Goal: Task Accomplishment & Management: Manage account settings

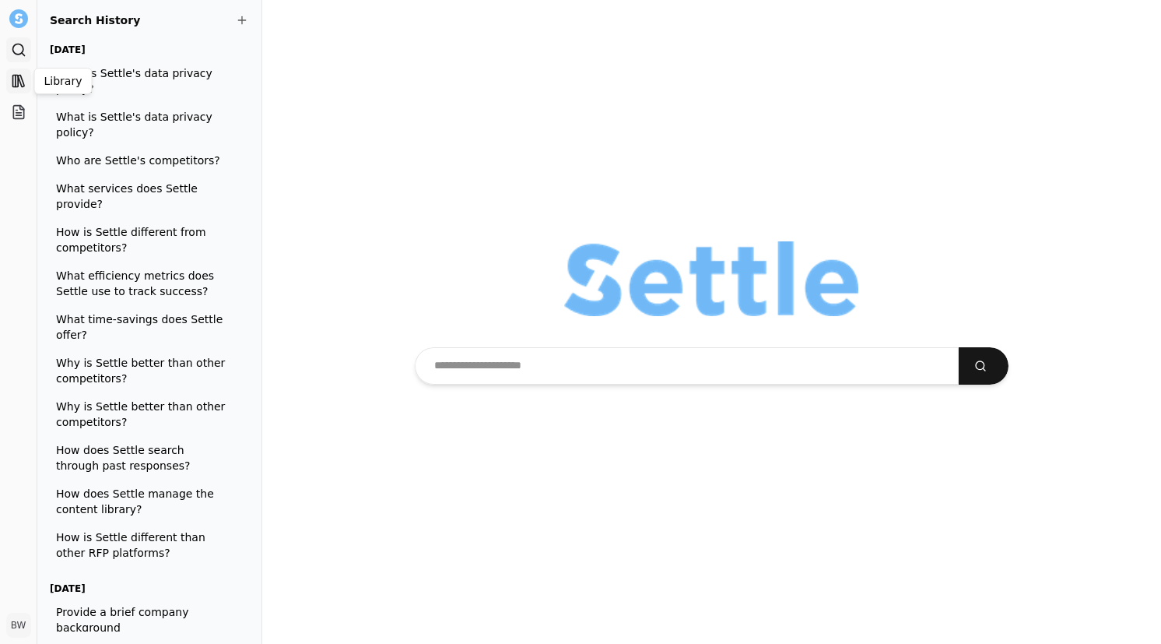
click at [21, 80] on icon at bounding box center [21, 81] width 6 height 12
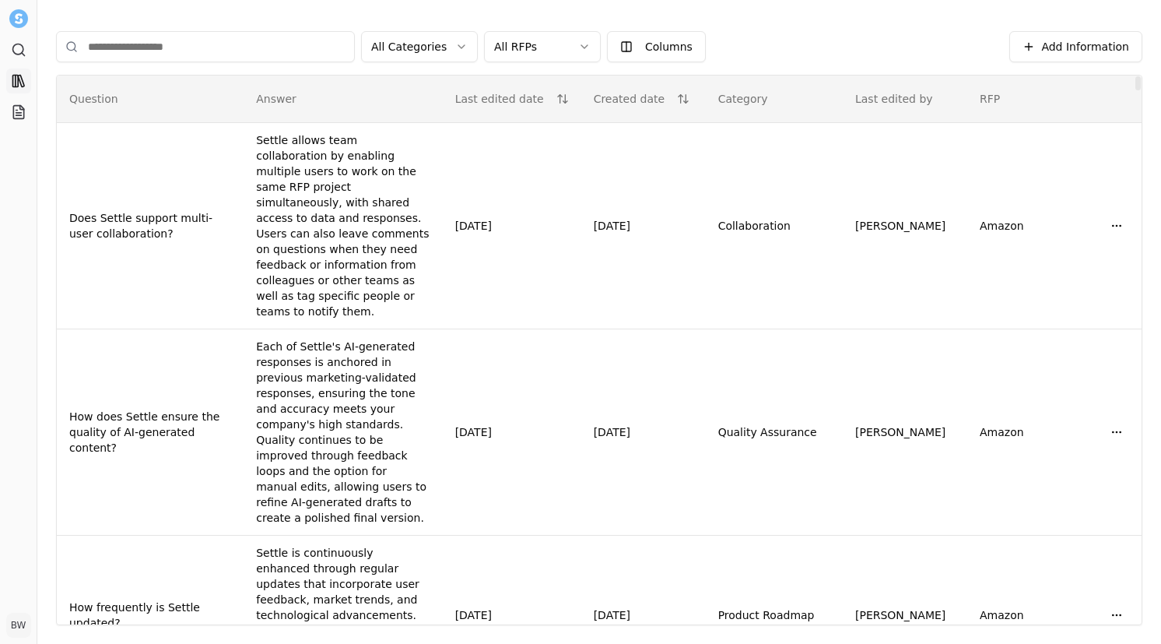
click at [580, 45] on html "Search Library Projects BW [PERSON_NAME] Toggle Sidebar Library Add Information…" at bounding box center [580, 322] width 1161 height 644
click at [805, 43] on html "Search Library Projects BW [PERSON_NAME] Toggle Sidebar Library Add Information…" at bounding box center [580, 322] width 1161 height 644
click at [434, 54] on html "Search Library Projects BW [PERSON_NAME] Toggle Sidebar Library Add Information…" at bounding box center [580, 322] width 1161 height 644
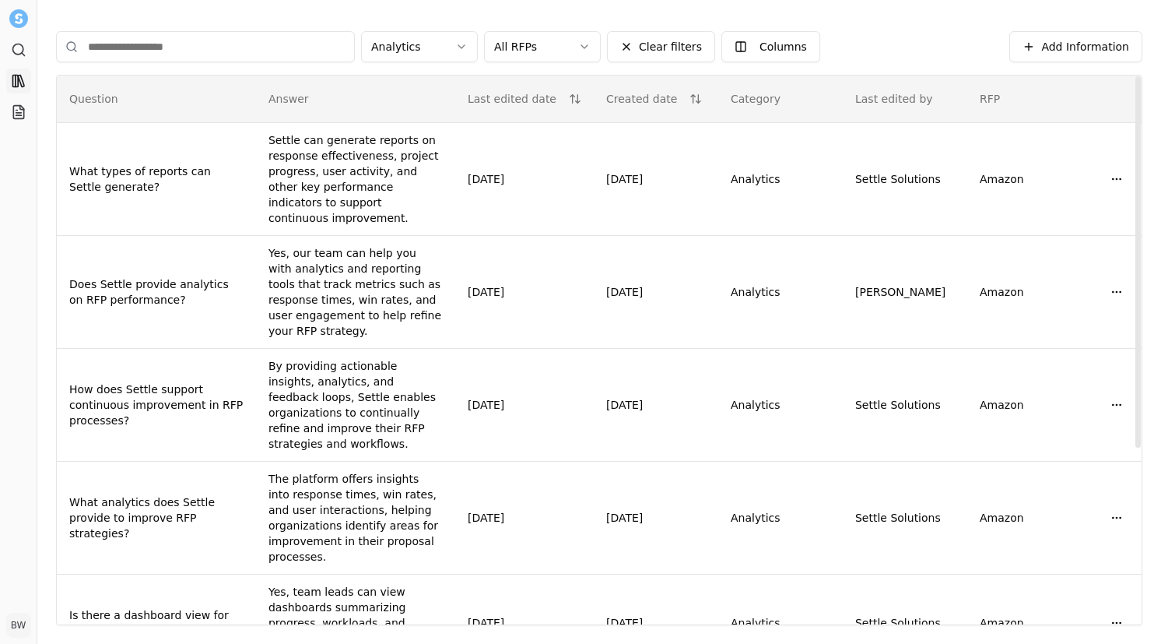
click at [460, 44] on html "Search Library Projects BW [PERSON_NAME] Toggle Sidebar Library Add Information…" at bounding box center [580, 322] width 1161 height 644
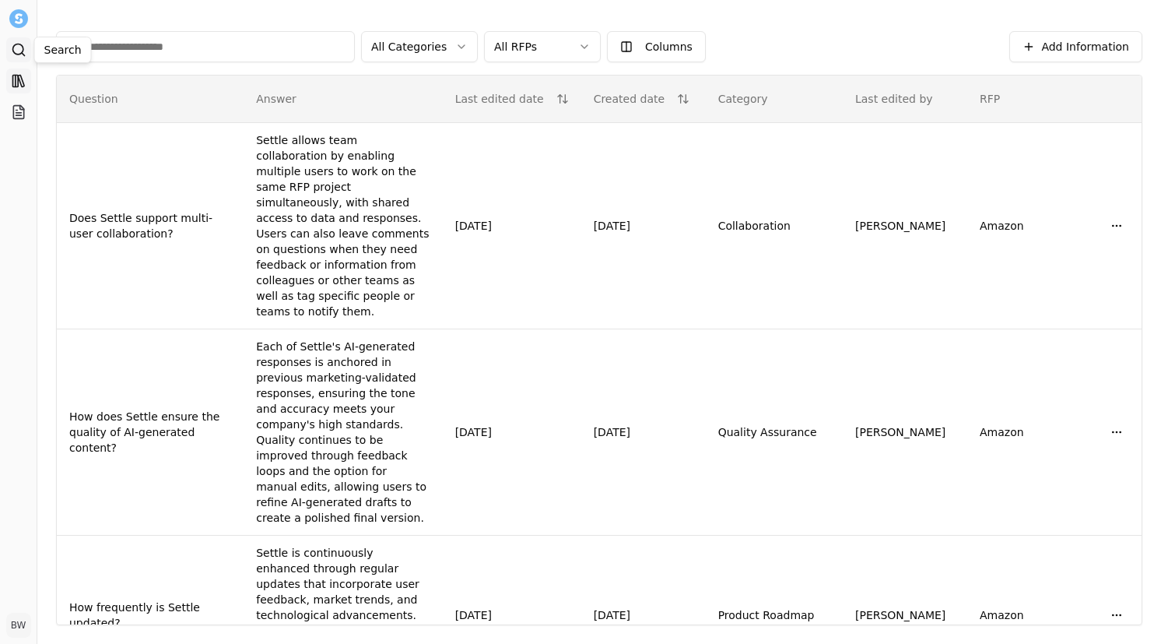
click at [19, 50] on icon at bounding box center [19, 50] width 16 height 16
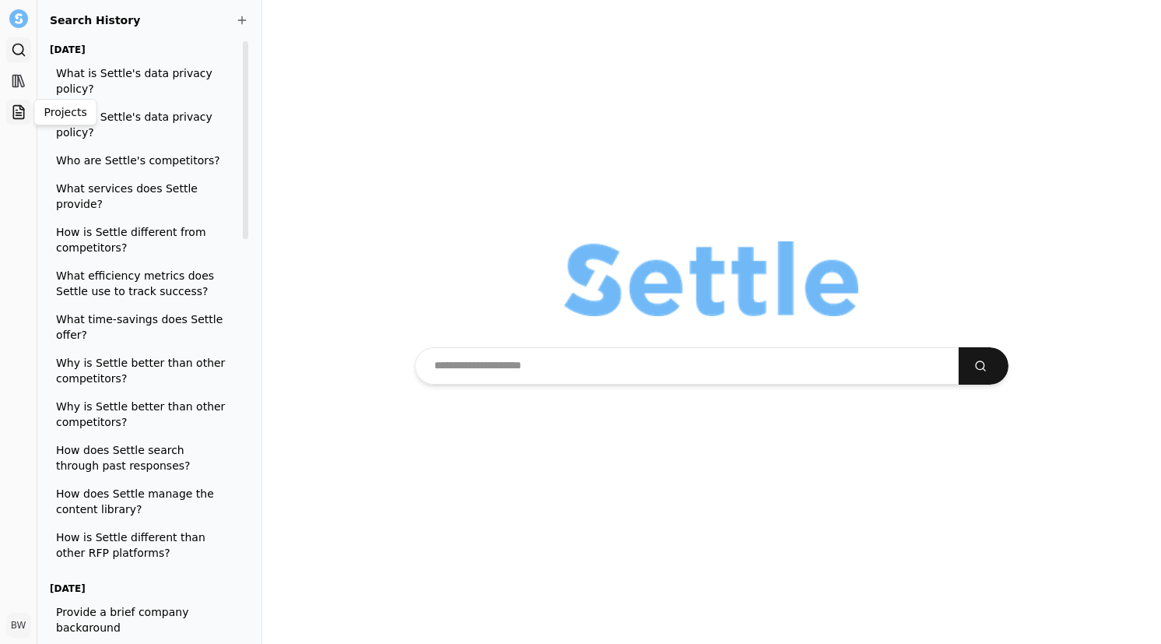
click at [13, 110] on icon at bounding box center [18, 112] width 10 height 13
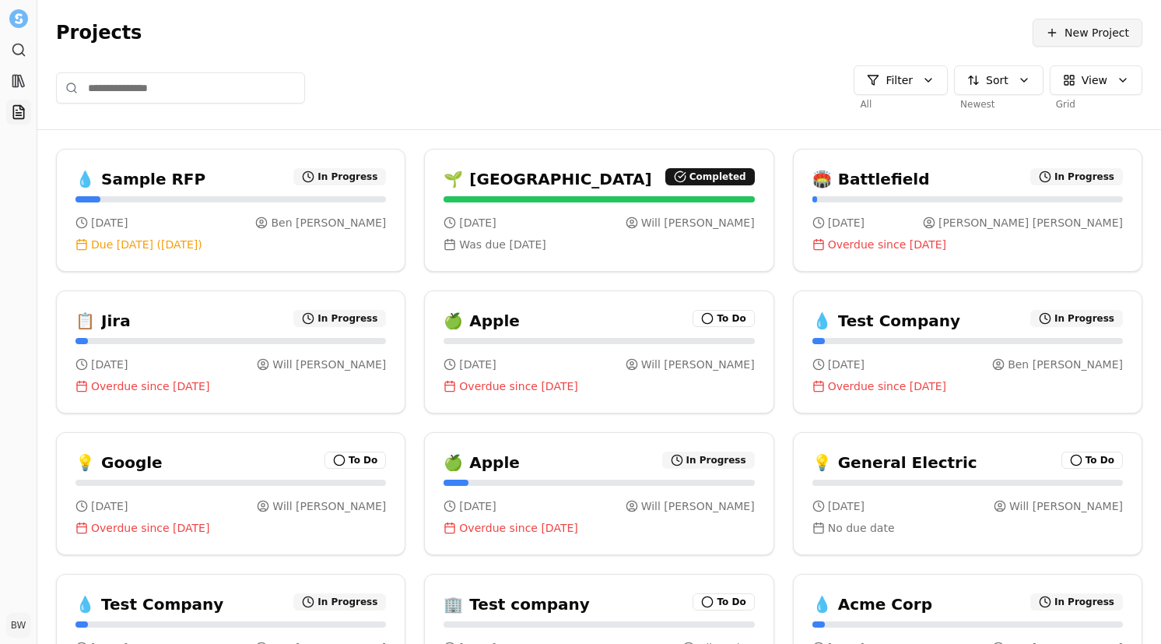
click at [1062, 34] on button "New Project" at bounding box center [1088, 33] width 110 height 28
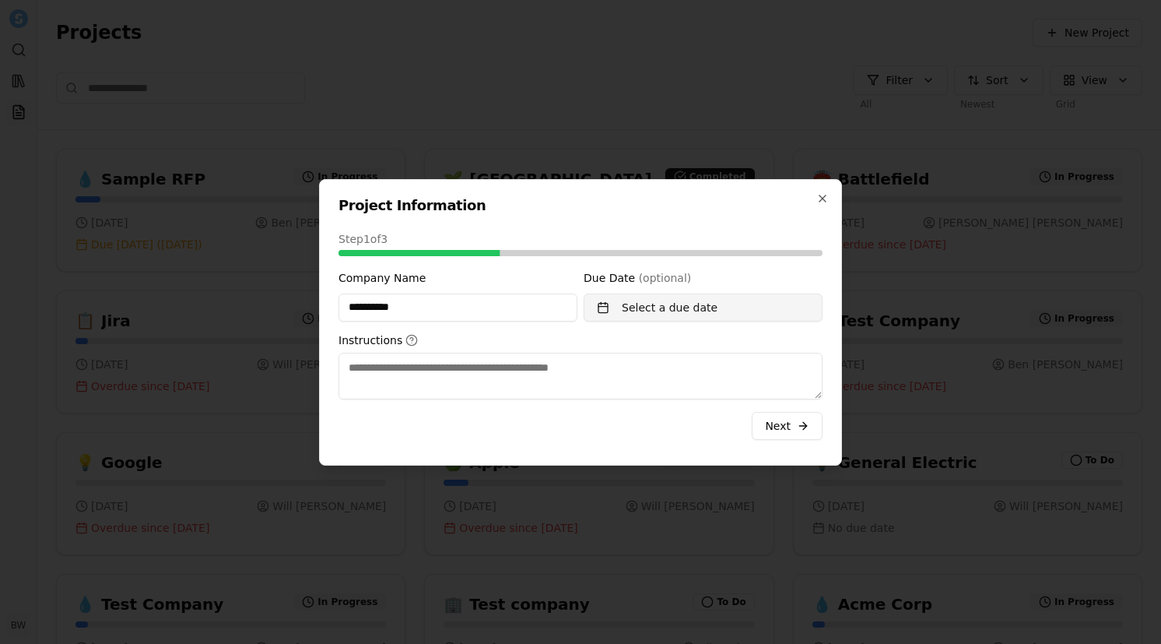
type input "**********"
click at [641, 317] on button "Select a due date" at bounding box center [703, 307] width 239 height 28
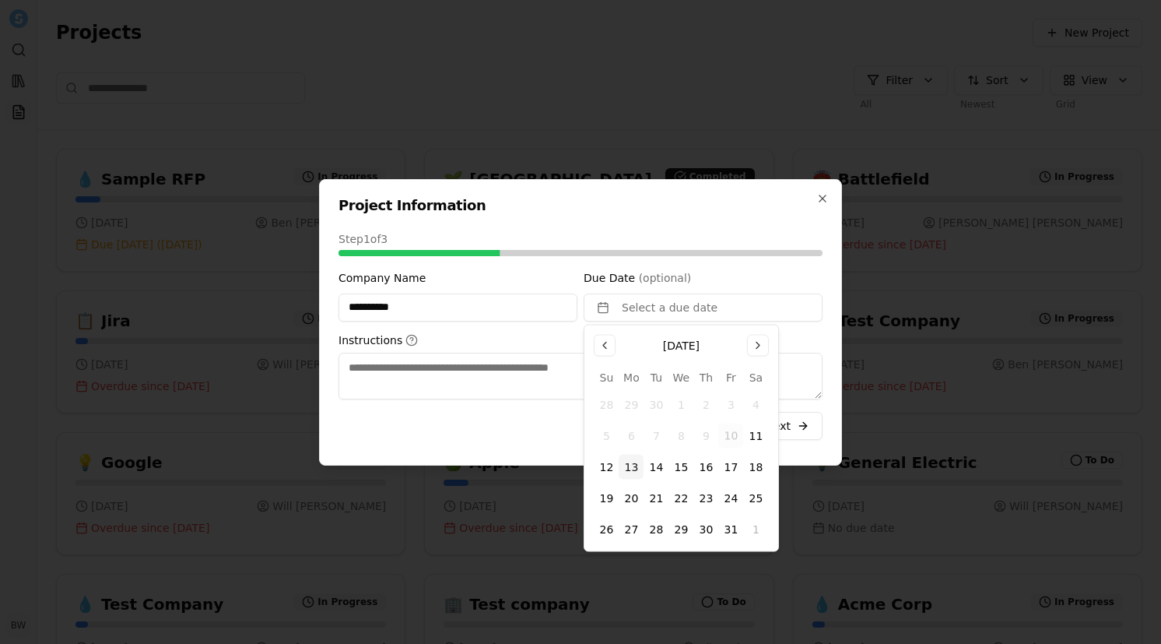
click at [636, 467] on button "13" at bounding box center [631, 466] width 25 height 25
click at [503, 373] on textarea "Instructions" at bounding box center [580, 375] width 484 height 47
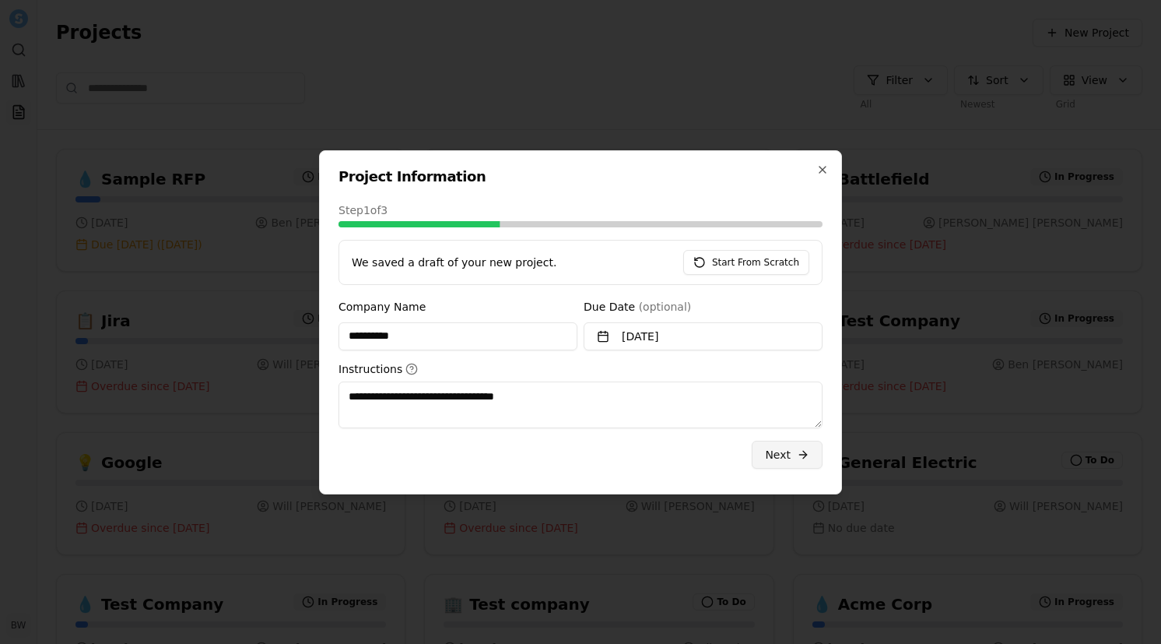
type textarea "**********"
click at [798, 459] on span "submit" at bounding box center [803, 454] width 12 height 12
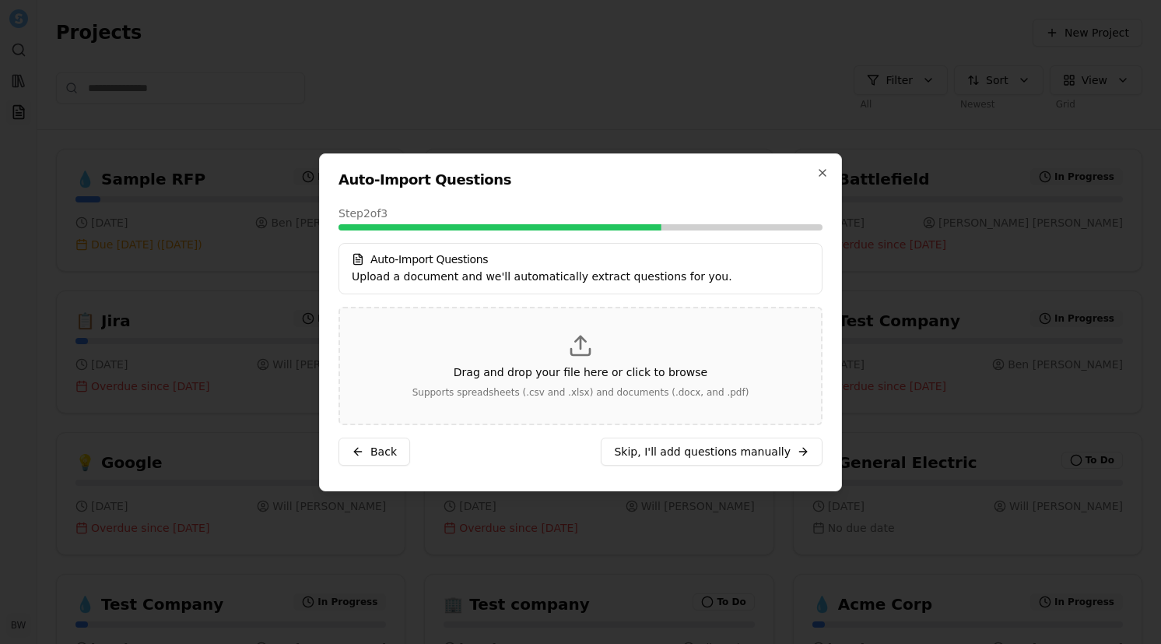
click at [591, 365] on p "Drag and drop your file here or click to browse" at bounding box center [581, 372] width 254 height 16
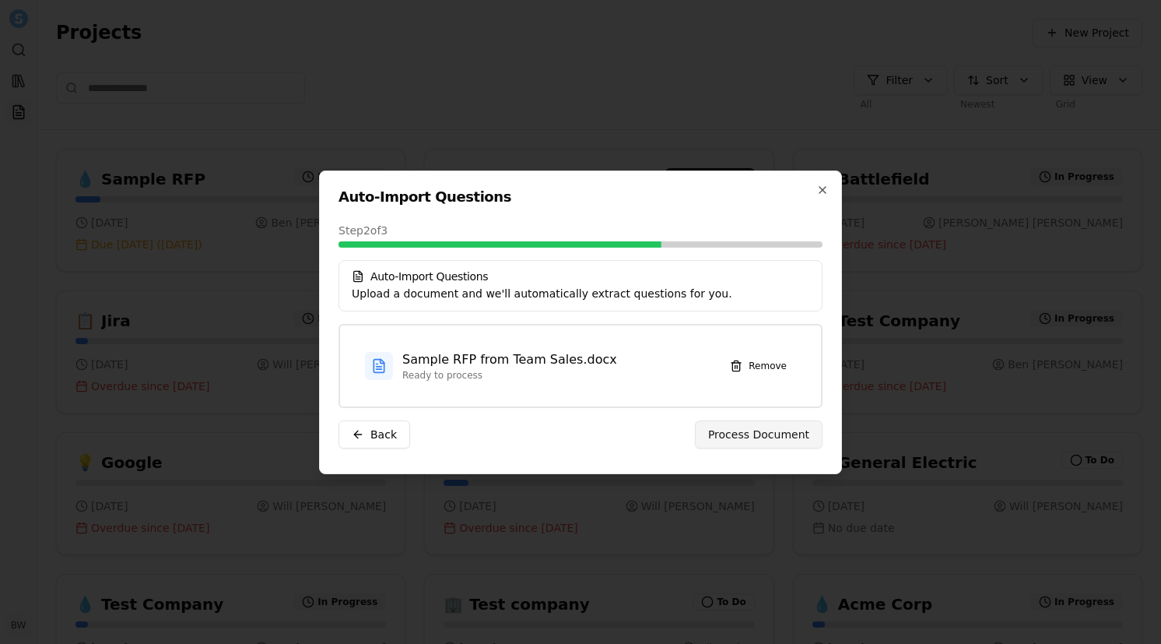
click at [754, 436] on span "Process Document" at bounding box center [758, 434] width 101 height 16
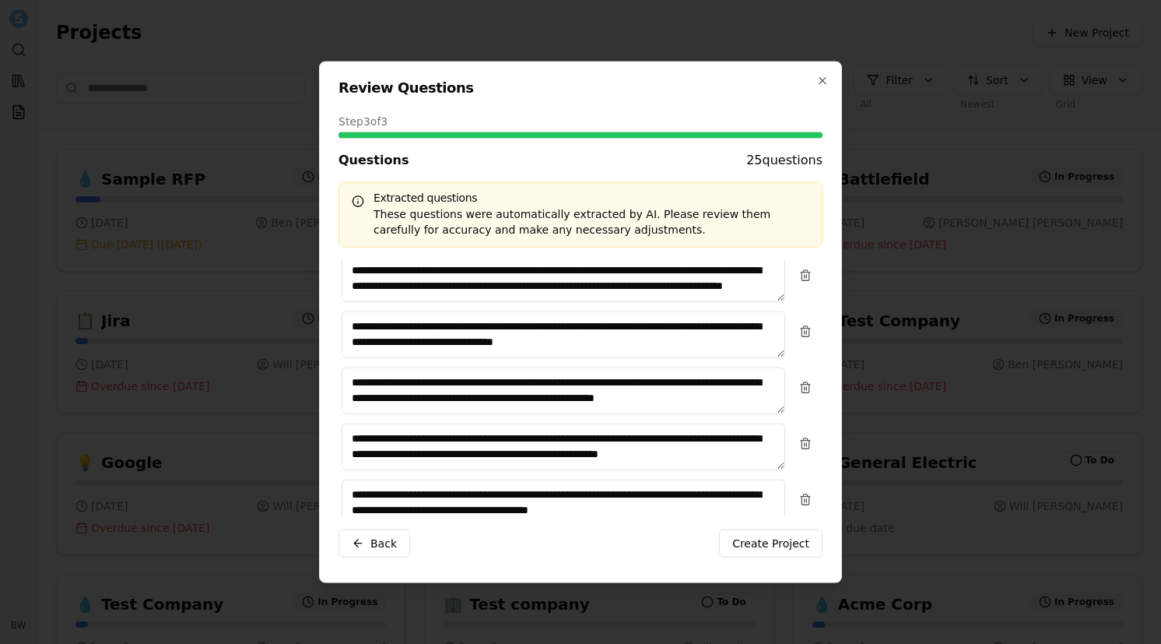
scroll to position [13, 0]
click at [757, 552] on button "Create Project" at bounding box center [770, 543] width 103 height 28
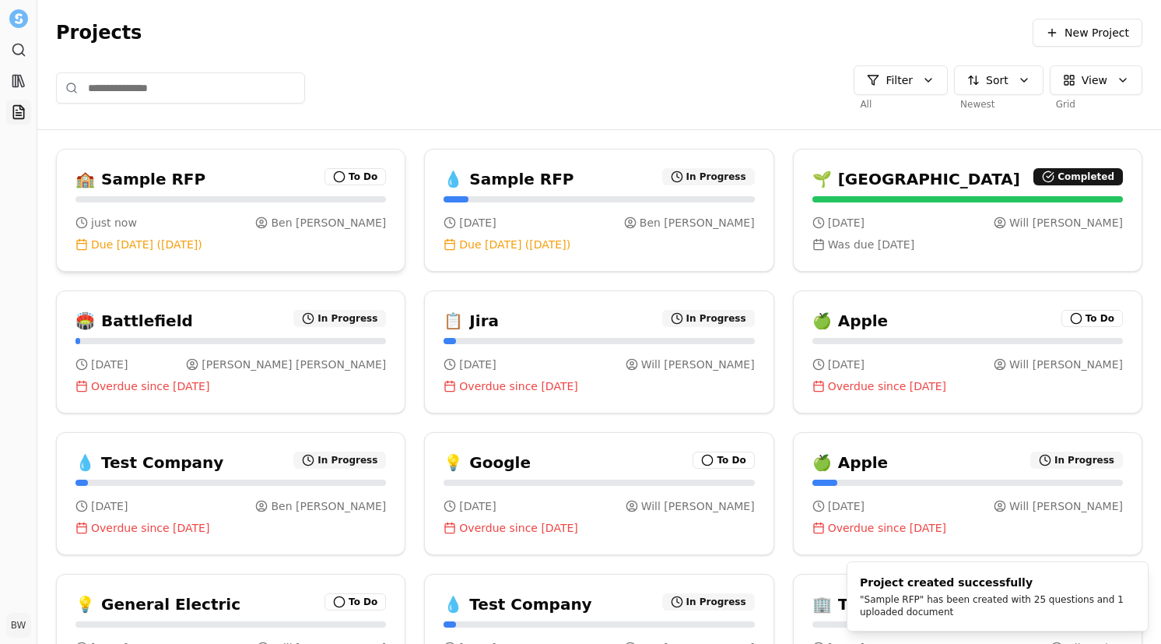
click at [156, 180] on h3 "Sample RFP" at bounding box center [153, 179] width 104 height 22
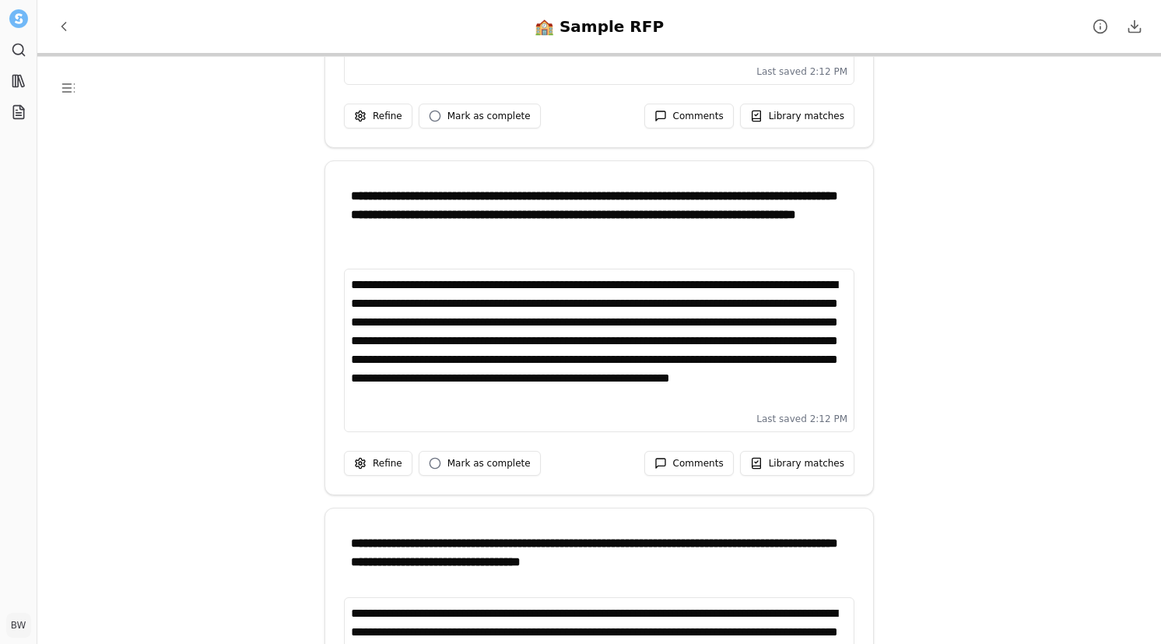
scroll to position [474, 0]
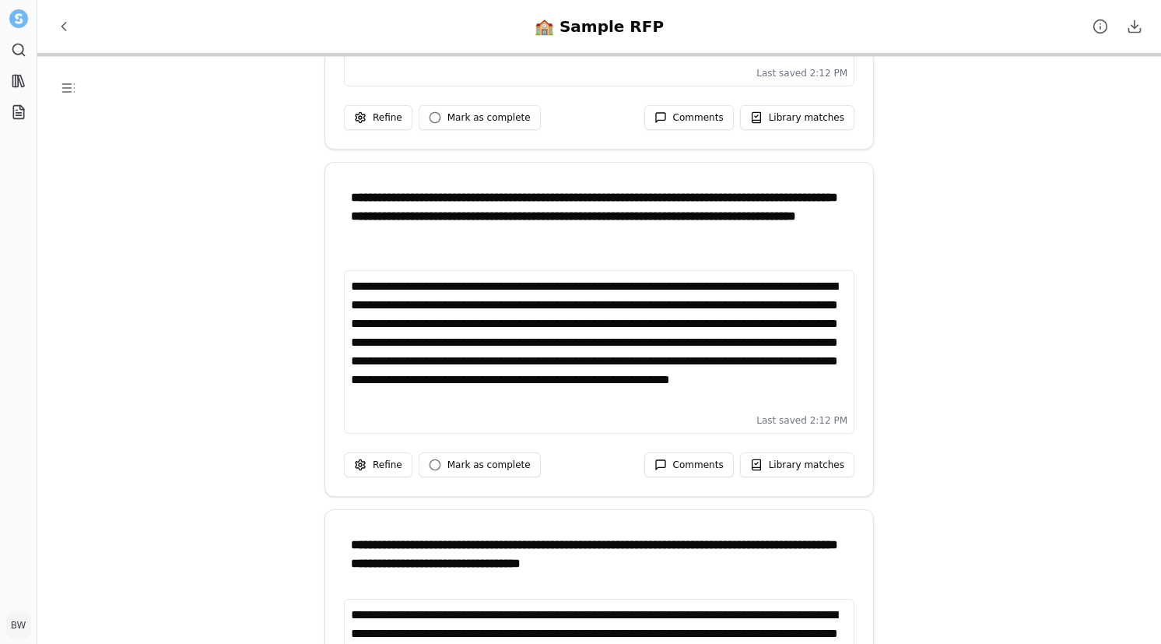
click at [787, 392] on div "**********" at bounding box center [599, 342] width 496 height 131
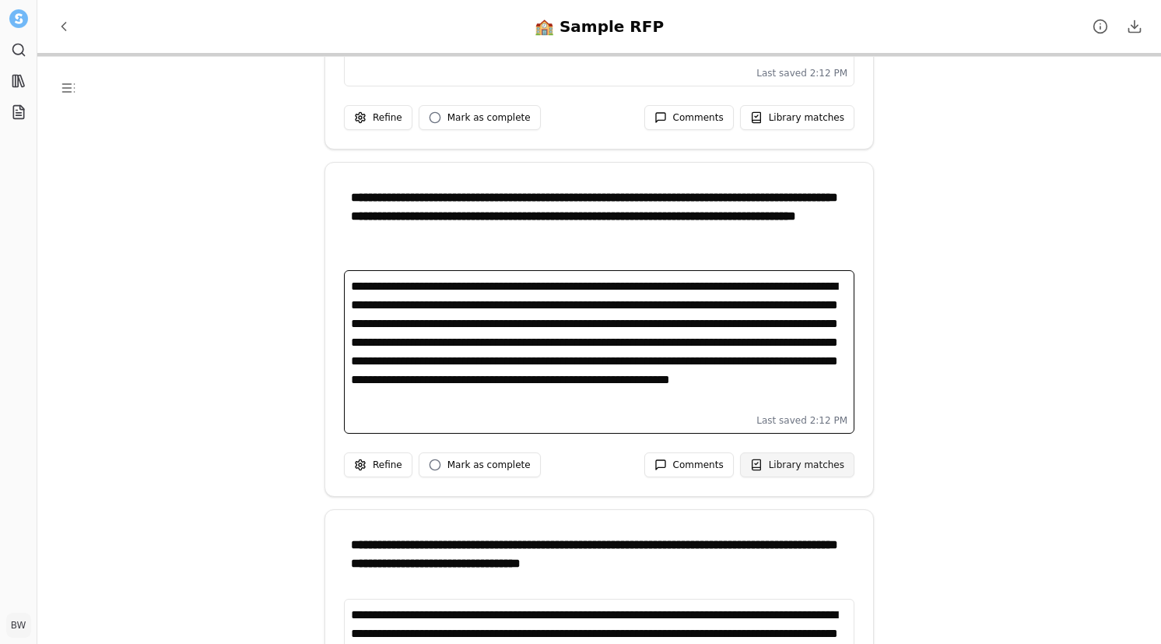
click at [788, 456] on button "Library matches" at bounding box center [797, 464] width 114 height 25
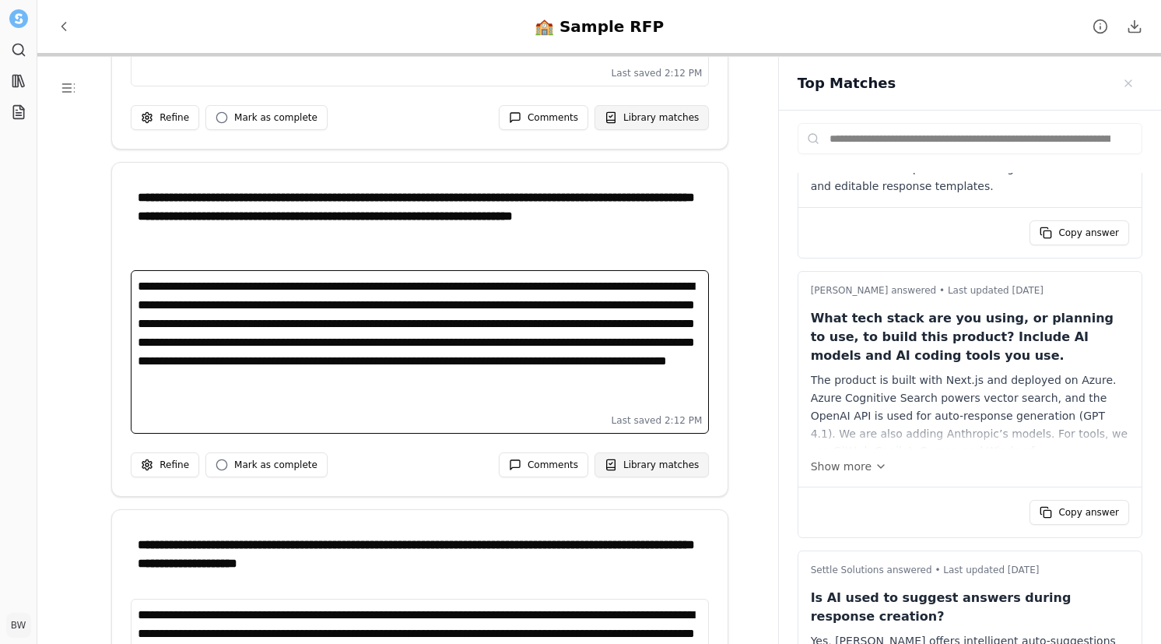
scroll to position [115, 0]
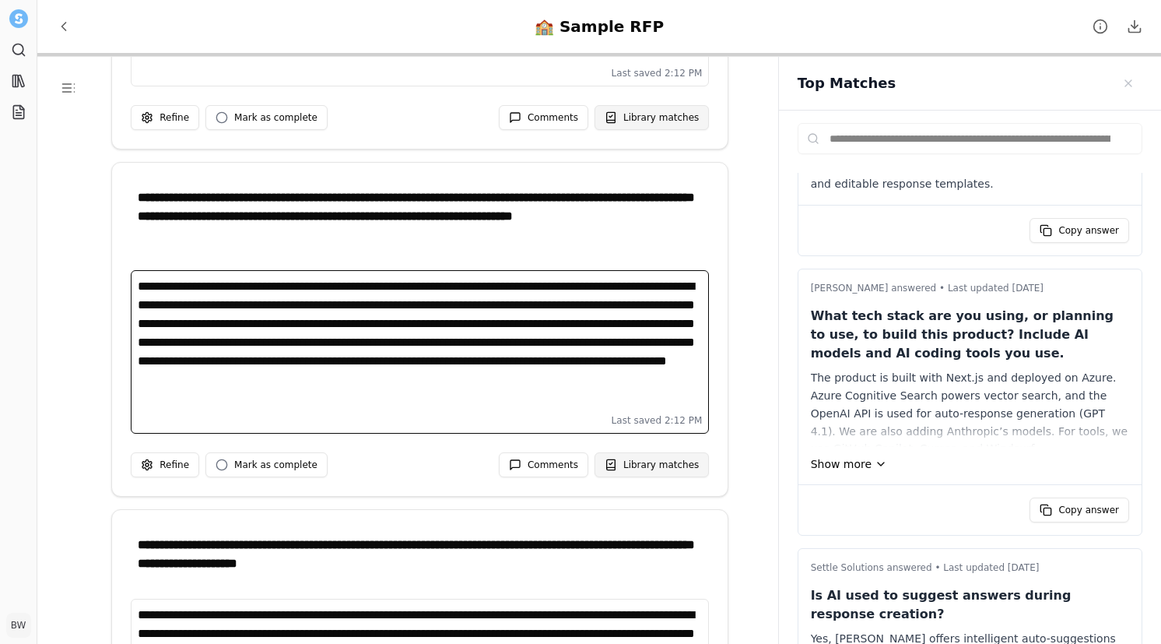
click at [863, 461] on button "Show more" at bounding box center [970, 464] width 318 height 16
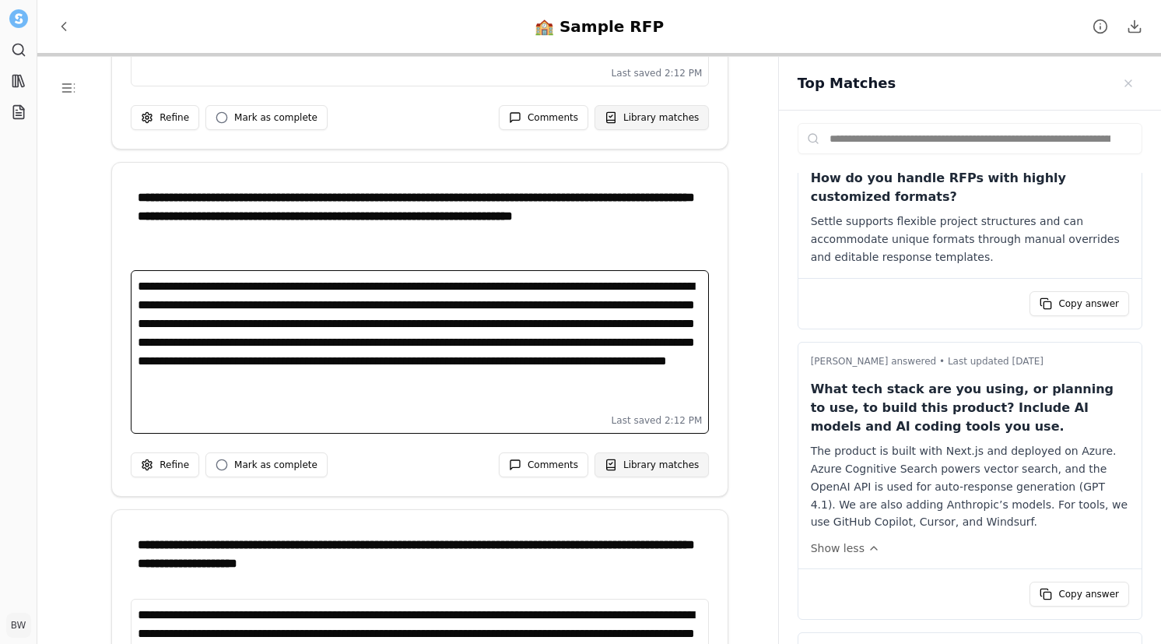
scroll to position [38, 0]
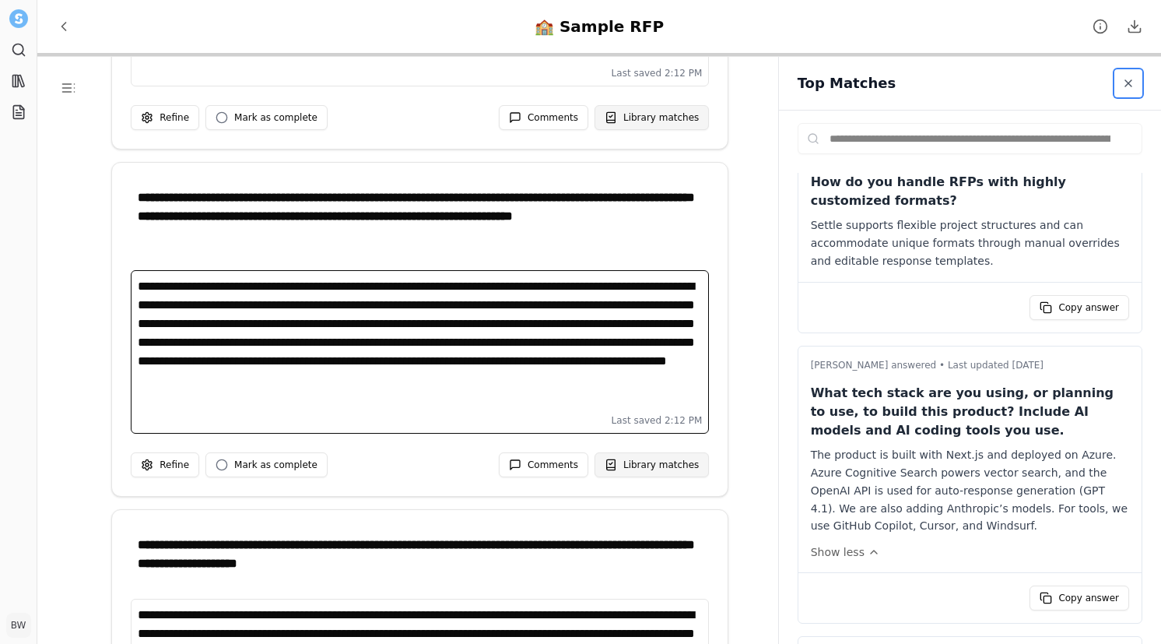
click at [1134, 83] on span "Close sidebar" at bounding box center [1128, 83] width 12 height 12
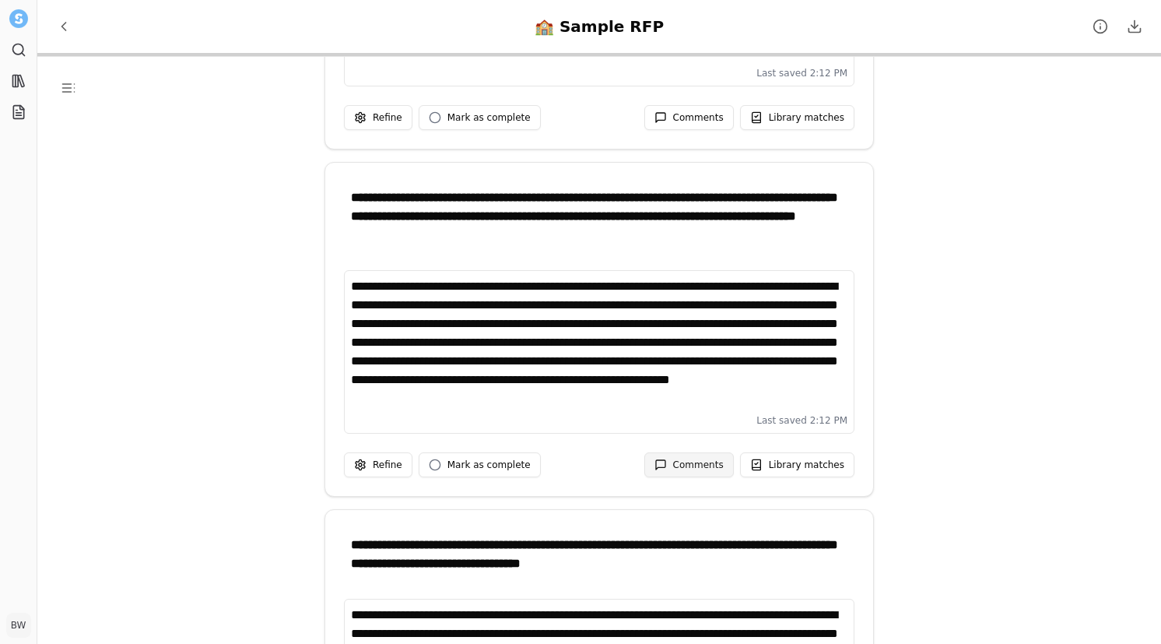
click at [682, 458] on span "Comments" at bounding box center [698, 464] width 51 height 12
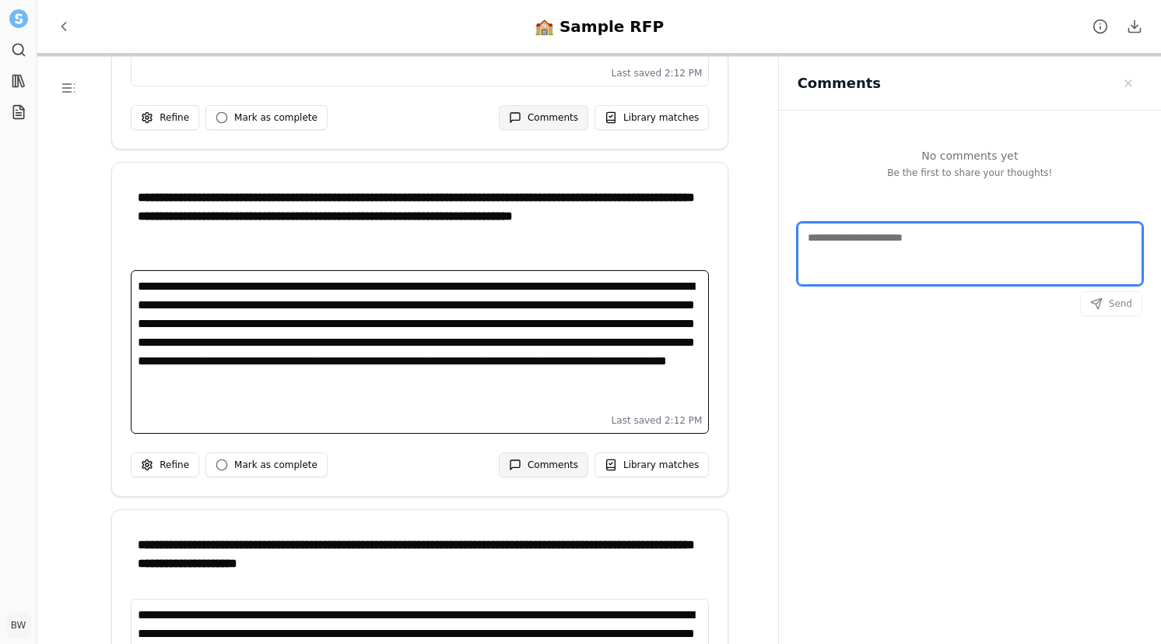
click at [880, 245] on textarea "Comments" at bounding box center [970, 254] width 345 height 62
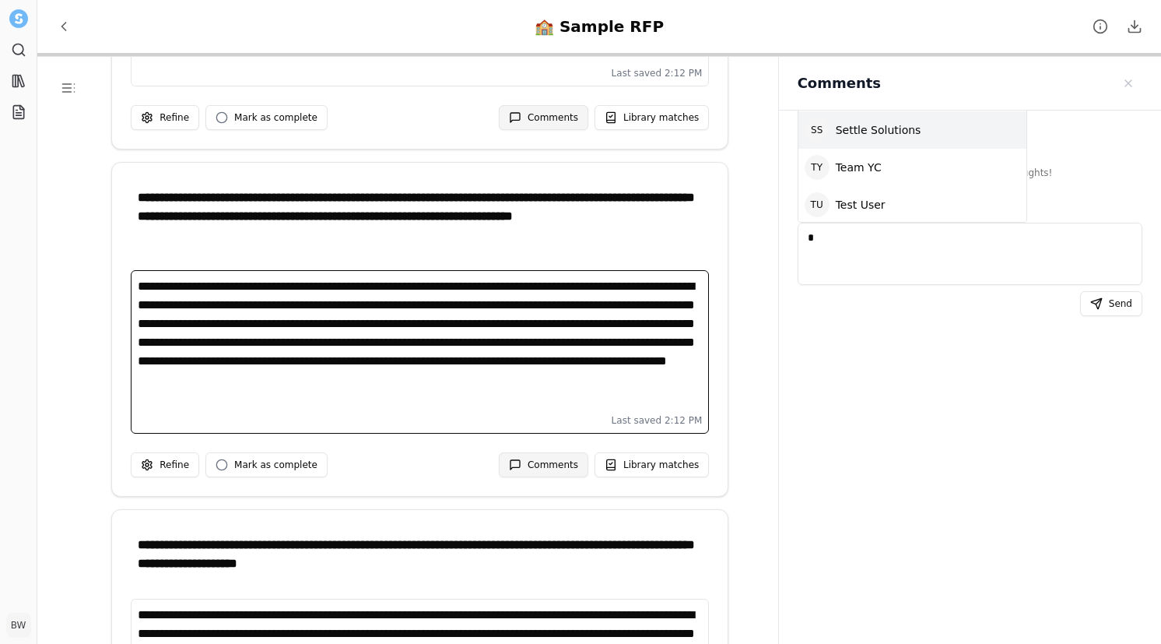
click at [881, 141] on div "S S Settle Solutions" at bounding box center [912, 129] width 228 height 37
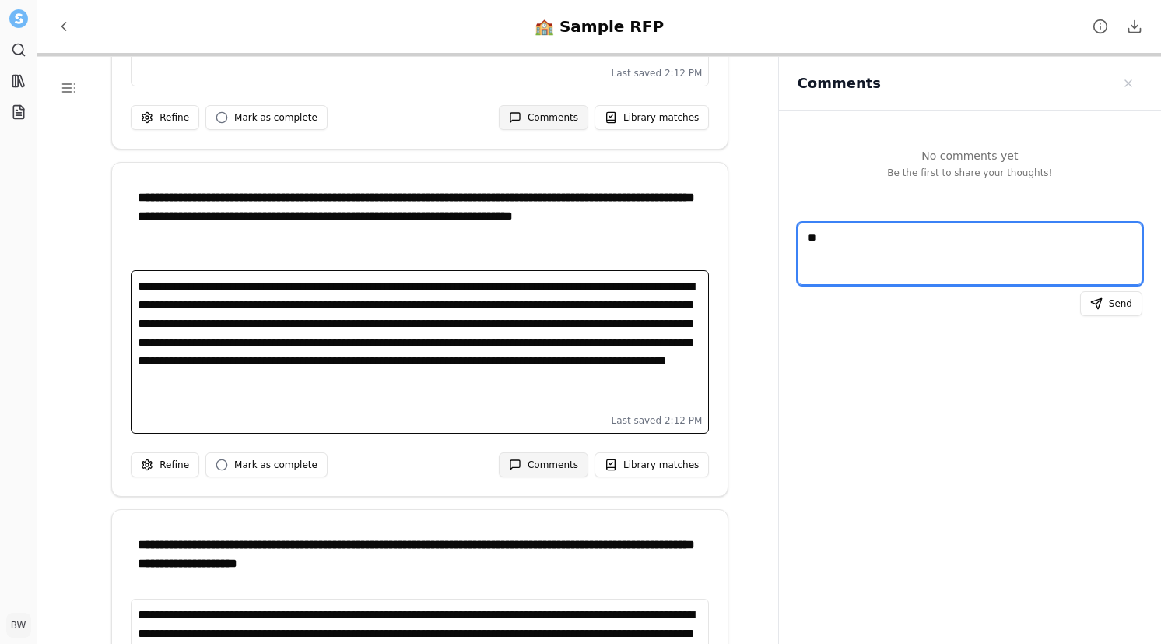
type textarea "*"
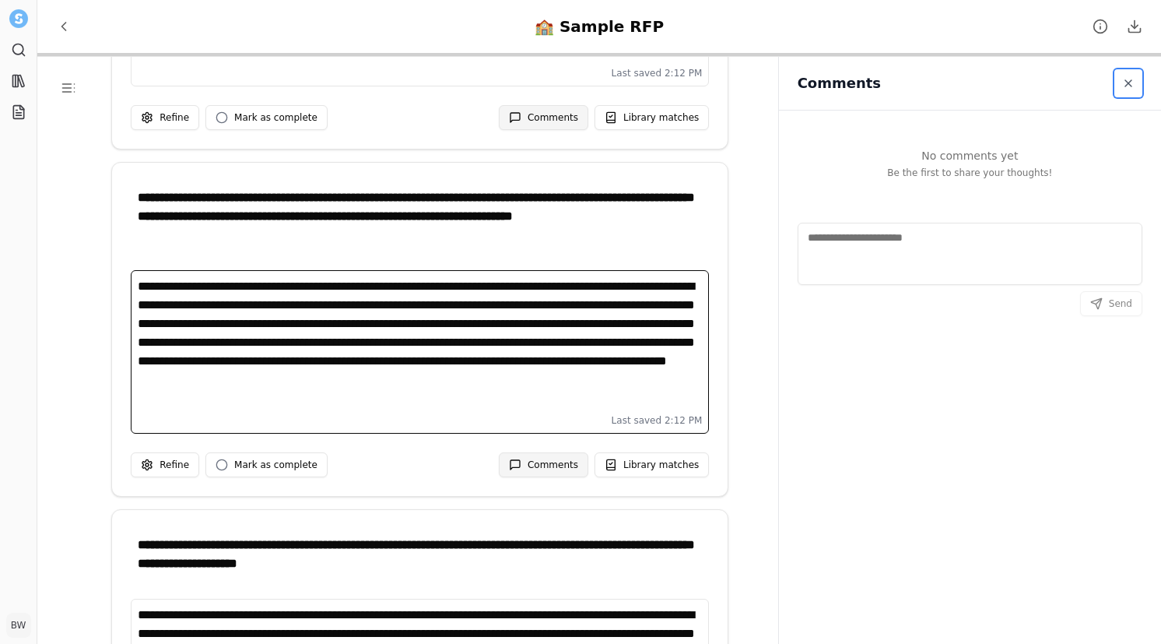
click at [1124, 78] on span "Close sidebar" at bounding box center [1128, 83] width 12 height 12
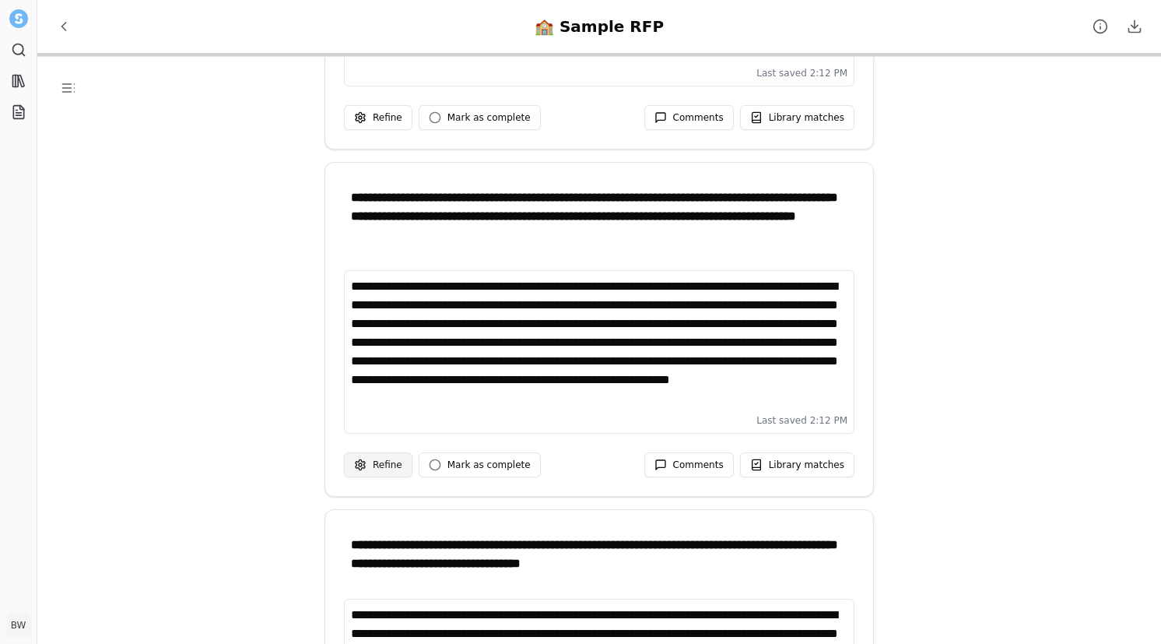
click at [373, 473] on html "**********" at bounding box center [580, 322] width 1161 height 644
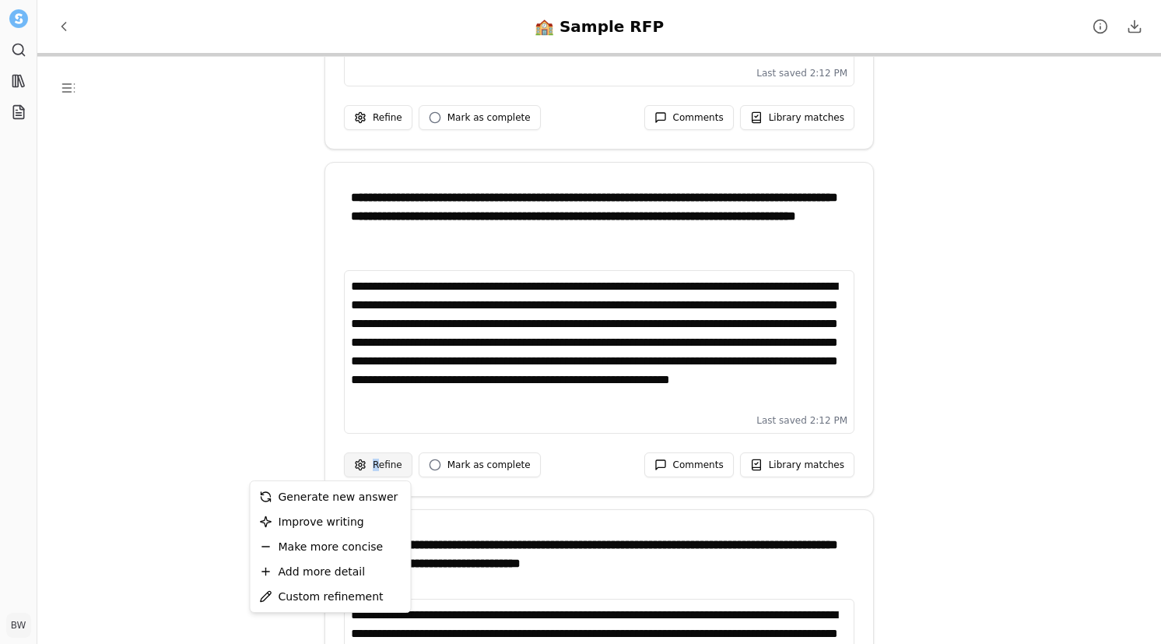
click at [381, 458] on html "**********" at bounding box center [580, 322] width 1161 height 644
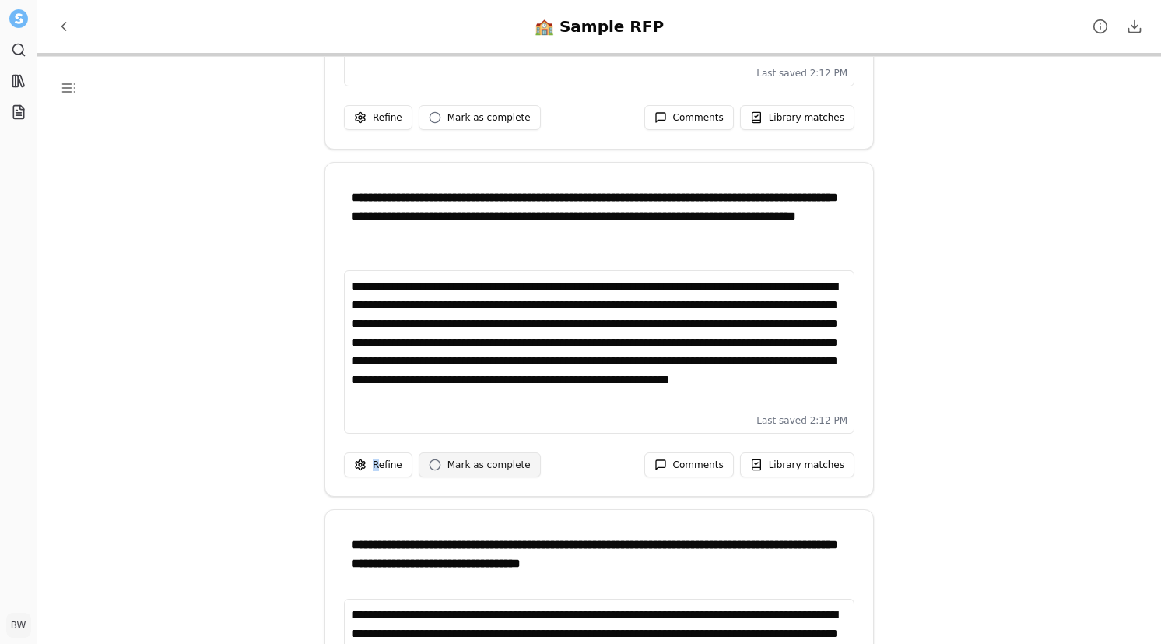
click at [470, 458] on span "Mark as complete" at bounding box center [488, 464] width 83 height 12
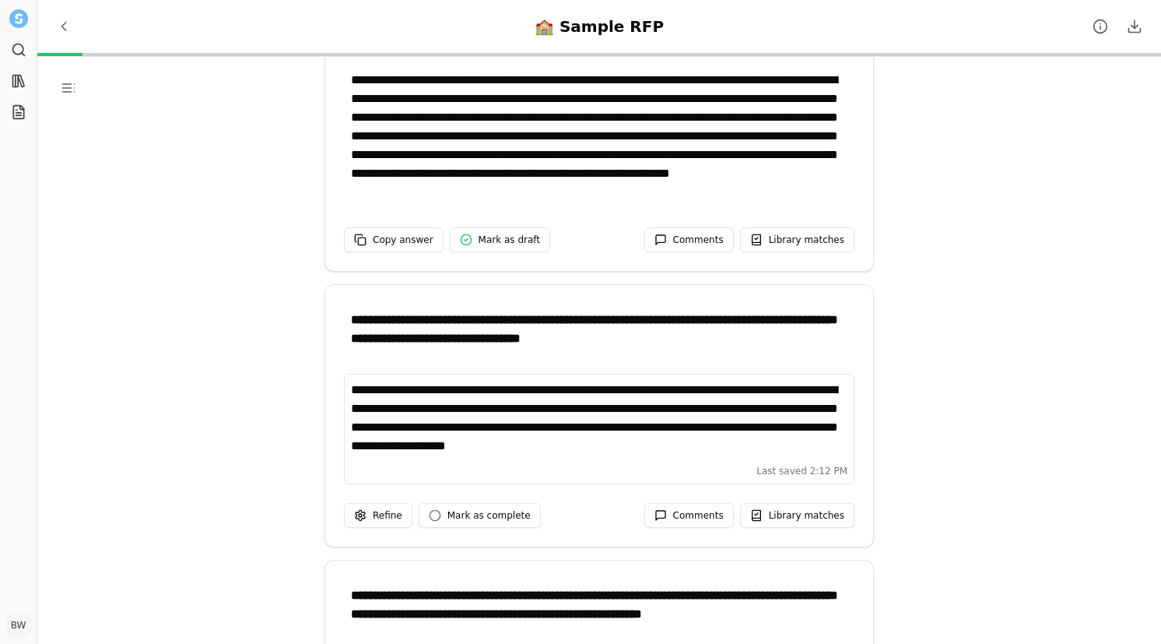
scroll to position [669, 0]
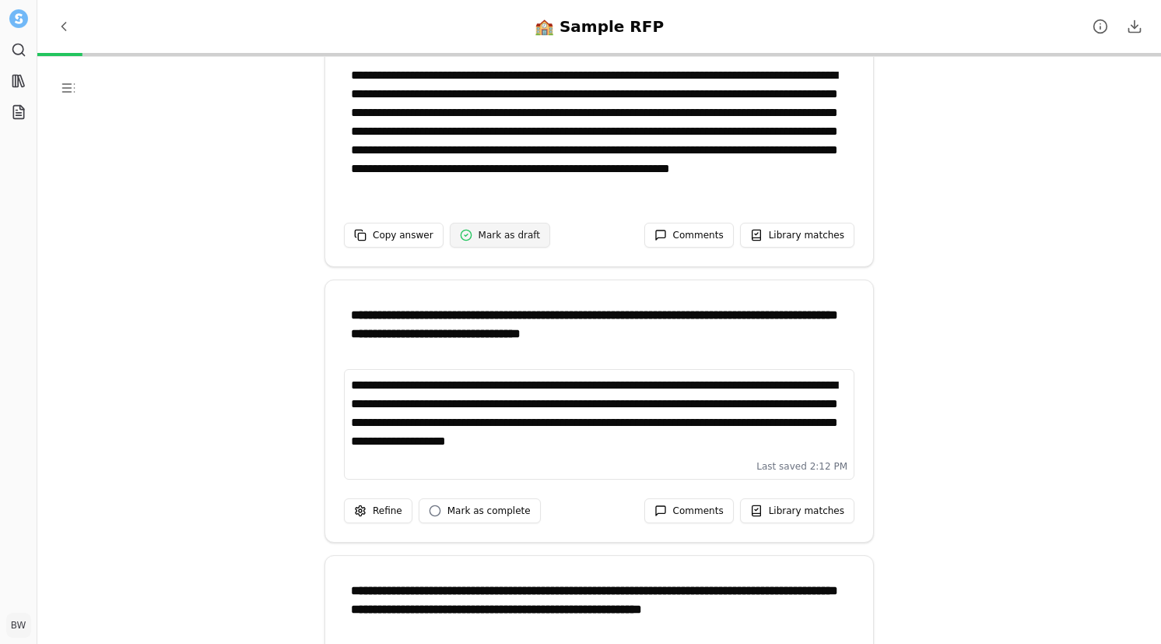
click at [507, 235] on span "Mark as draft" at bounding box center [509, 235] width 61 height 12
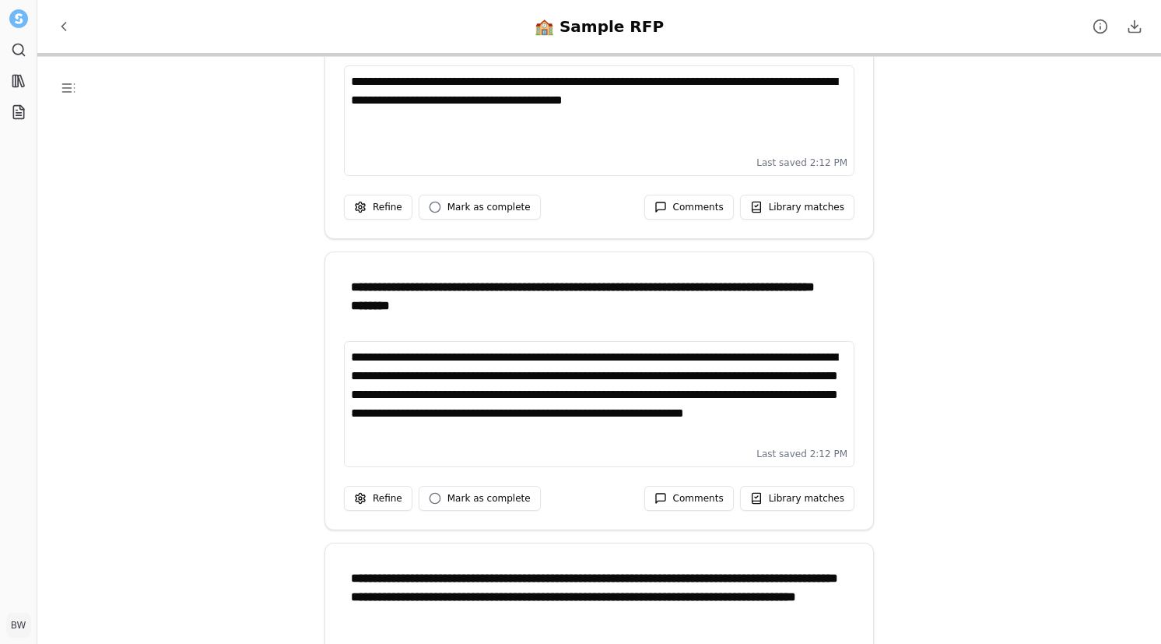
scroll to position [0, 0]
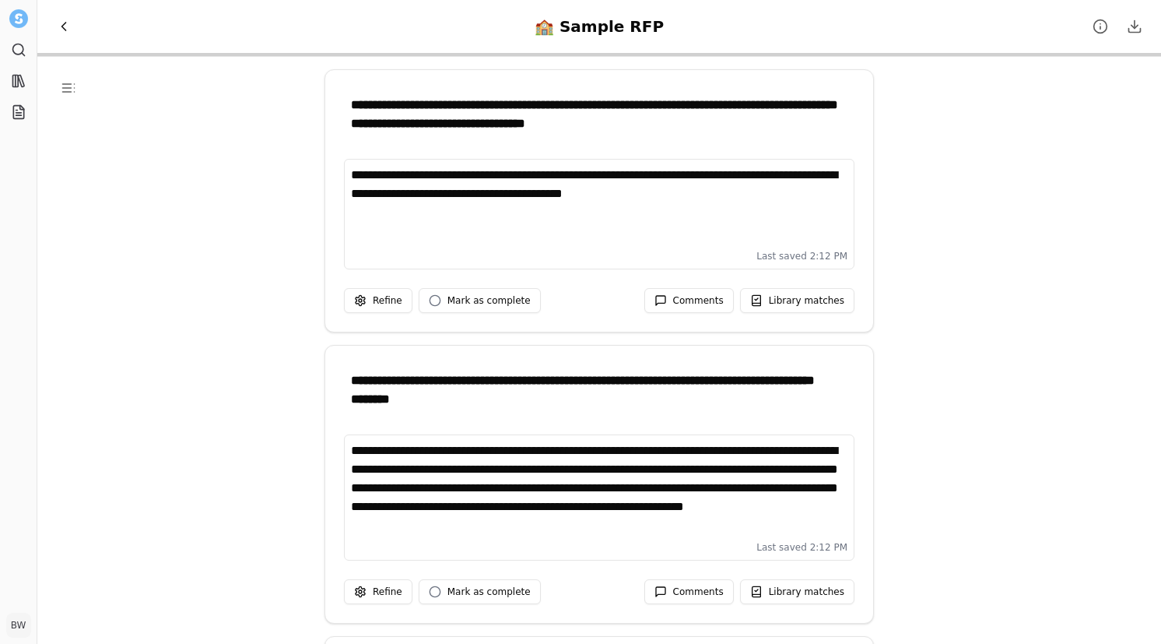
click at [64, 32] on span "Back to Projects" at bounding box center [64, 27] width 16 height 16
